Goal: Task Accomplishment & Management: Use online tool/utility

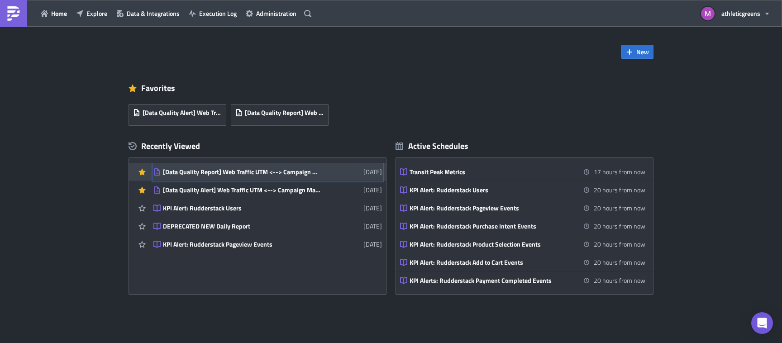
click at [206, 170] on div "[Data Quality Report] Web Traffic UTM <--> Campaign Matching" at bounding box center [242, 172] width 158 height 8
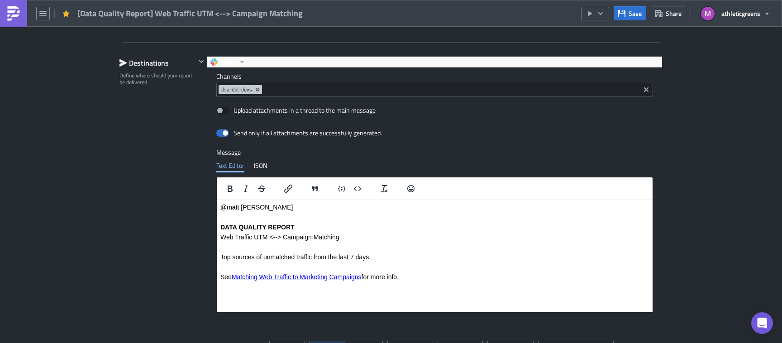
scroll to position [642, 0]
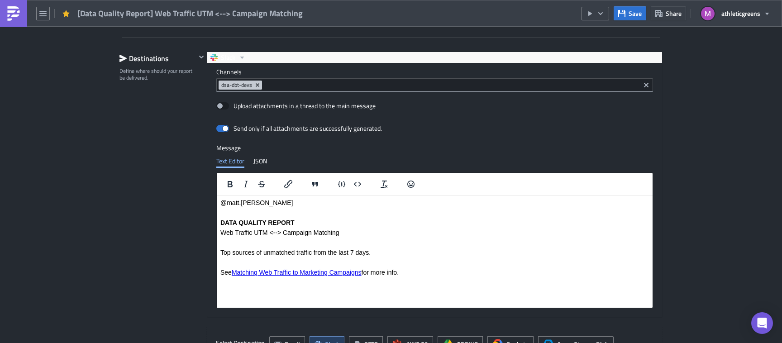
click at [270, 206] on body "@matt.[PERSON_NAME] DATA QUALITY REPORT Web Traffic UTM <--> Campaign Matching …" at bounding box center [434, 242] width 428 height 87
click at [275, 207] on body "@matt.[PERSON_NAME] DATA QUALITY REPORT Web Traffic UTM <--> Campaign Matching …" at bounding box center [434, 242] width 428 height 87
click at [267, 207] on body "@matt.[PERSON_NAME] DATA QUALITY REPORT Web Traffic UTM <--> Campaign Matching …" at bounding box center [434, 242] width 428 height 87
click at [258, 205] on p "@matt.[PERSON_NAME]" at bounding box center [434, 202] width 428 height 7
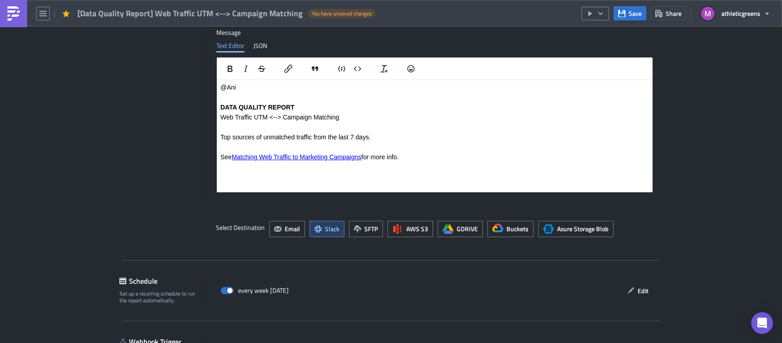
scroll to position [827, 0]
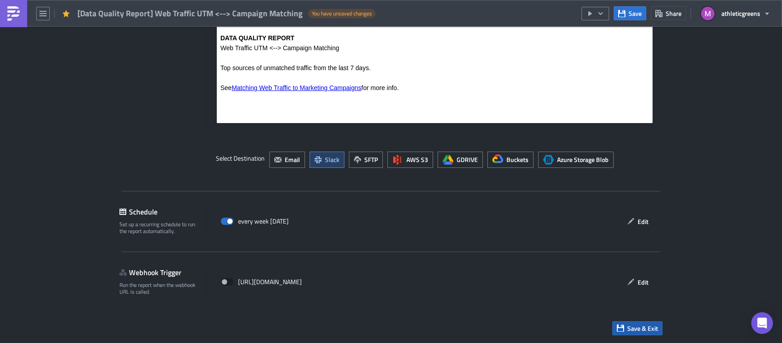
click at [649, 329] on span "Save & Exit" at bounding box center [642, 327] width 31 height 9
